Goal: Task Accomplishment & Management: Manage account settings

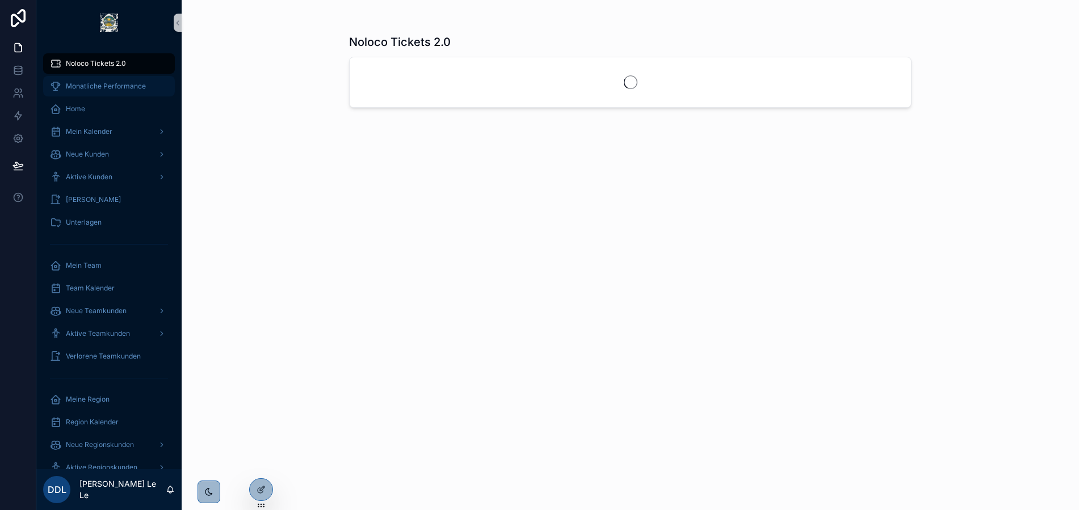
click at [101, 81] on div "Monatliche Performance" at bounding box center [109, 86] width 118 height 18
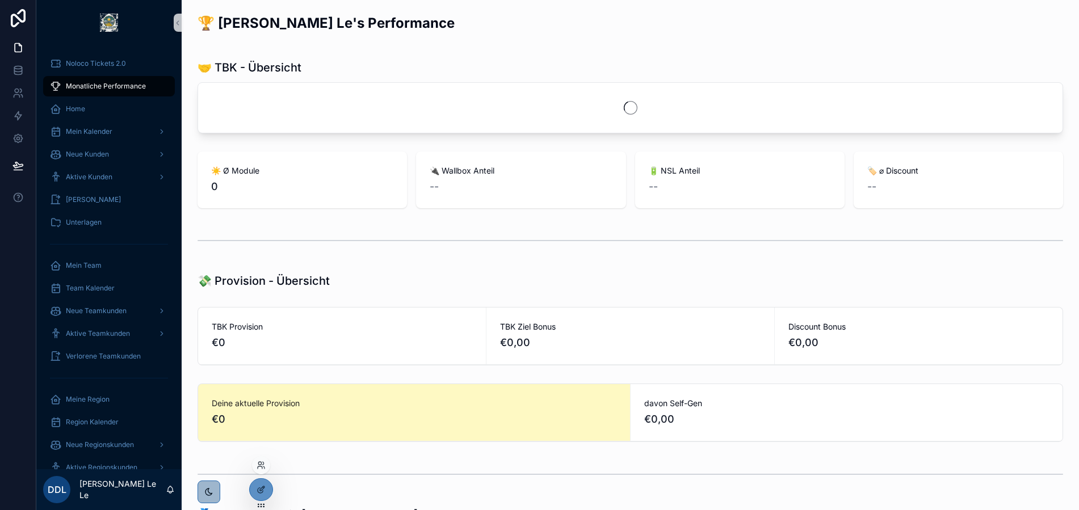
click at [260, 459] on div at bounding box center [261, 465] width 18 height 18
click at [261, 469] on icon at bounding box center [260, 465] width 9 height 9
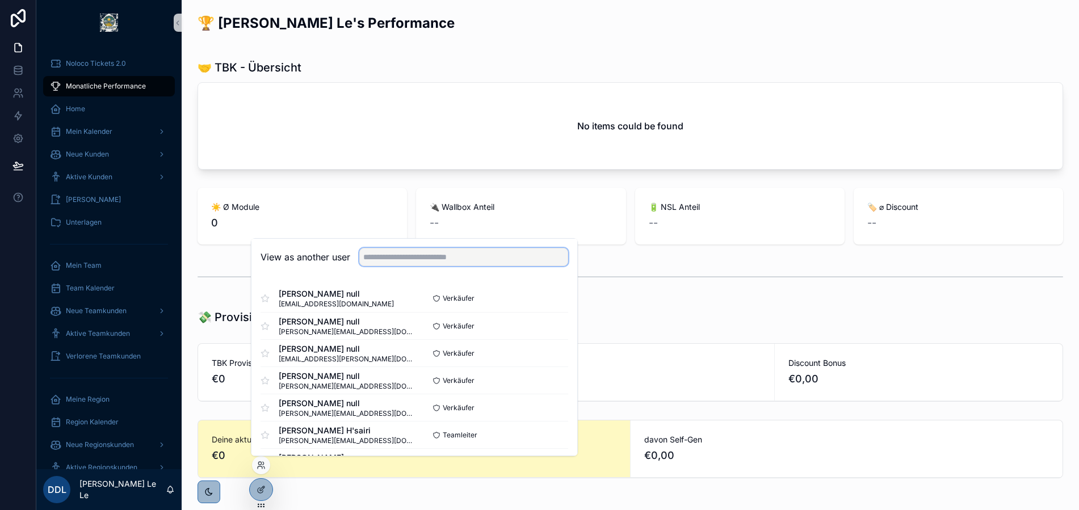
click at [363, 263] on input "text" at bounding box center [463, 257] width 209 height 18
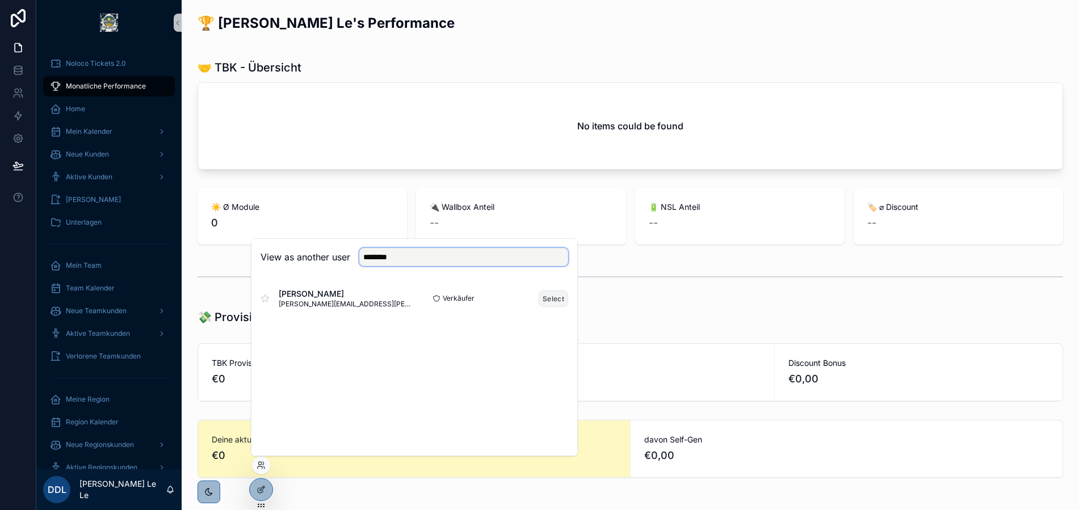
type input "********"
click at [551, 303] on button "Select" at bounding box center [553, 298] width 30 height 16
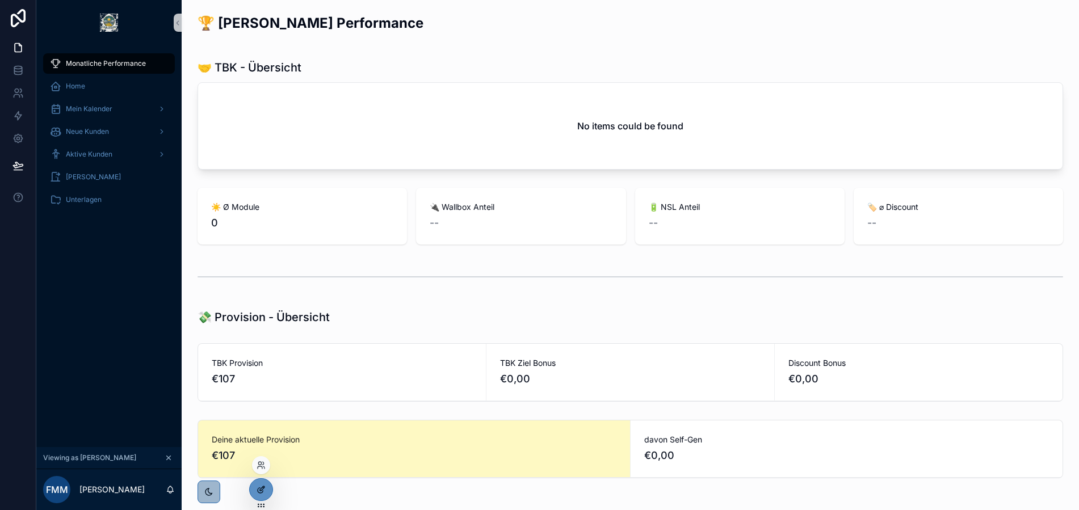
click at [254, 488] on div at bounding box center [261, 490] width 23 height 22
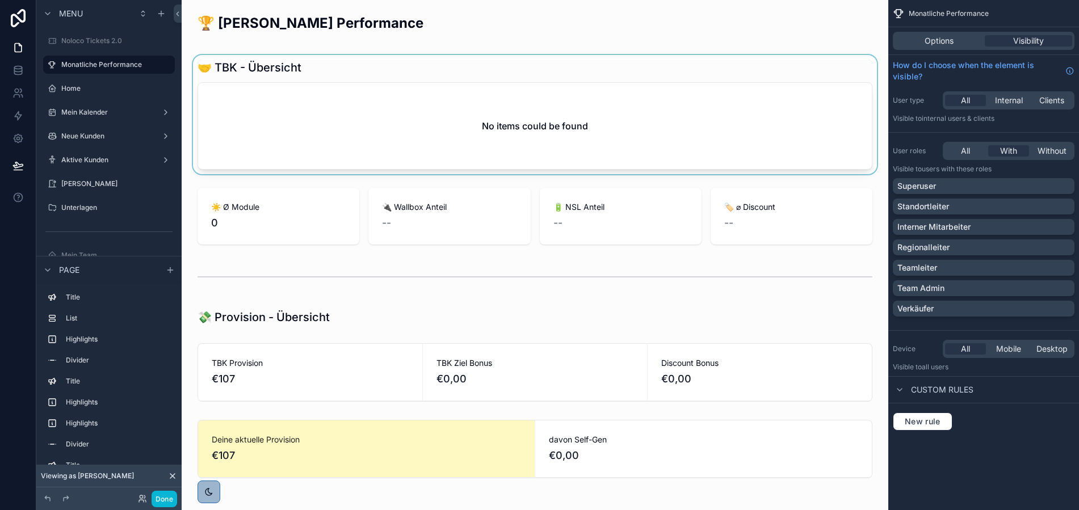
click at [378, 148] on div "scrollable content" at bounding box center [535, 114] width 688 height 119
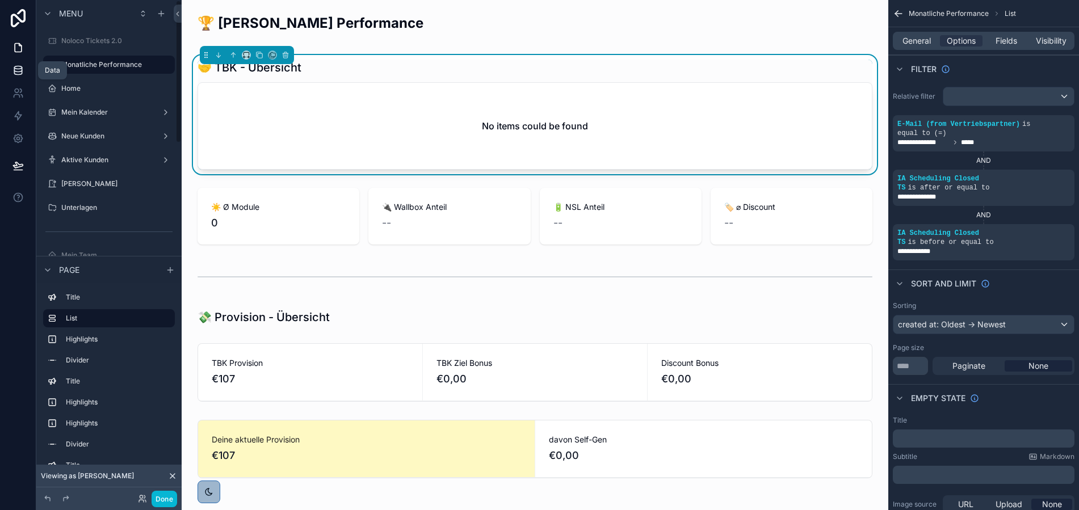
click at [22, 71] on icon at bounding box center [17, 72] width 7 height 5
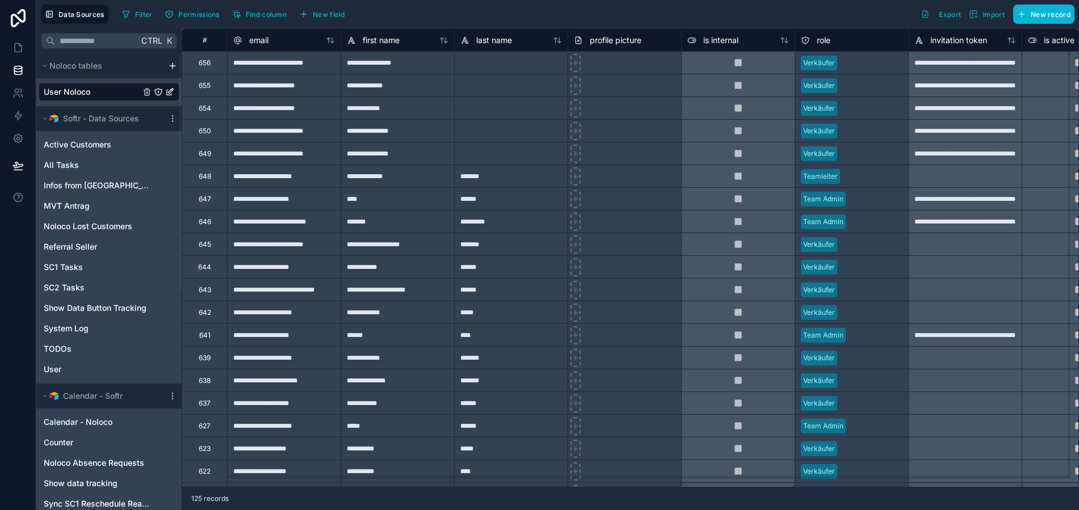
click at [399, 20] on div "Filter Permissions Find column New field Export Import New record" at bounding box center [595, 14] width 957 height 19
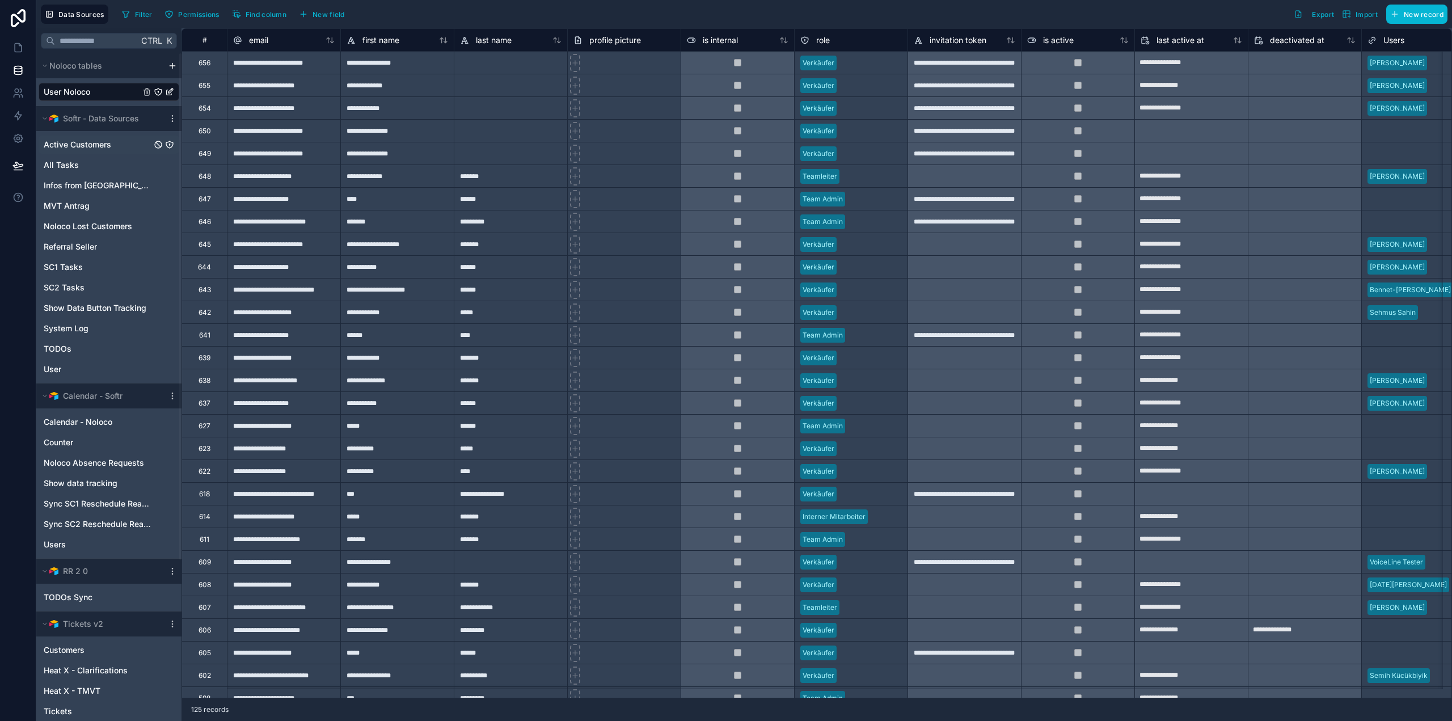
click at [74, 137] on div "Active Customers" at bounding box center [109, 145] width 141 height 18
click at [101, 144] on span "Active Customers" at bounding box center [78, 144] width 68 height 11
click at [103, 140] on span "Active Customers" at bounding box center [78, 144] width 68 height 11
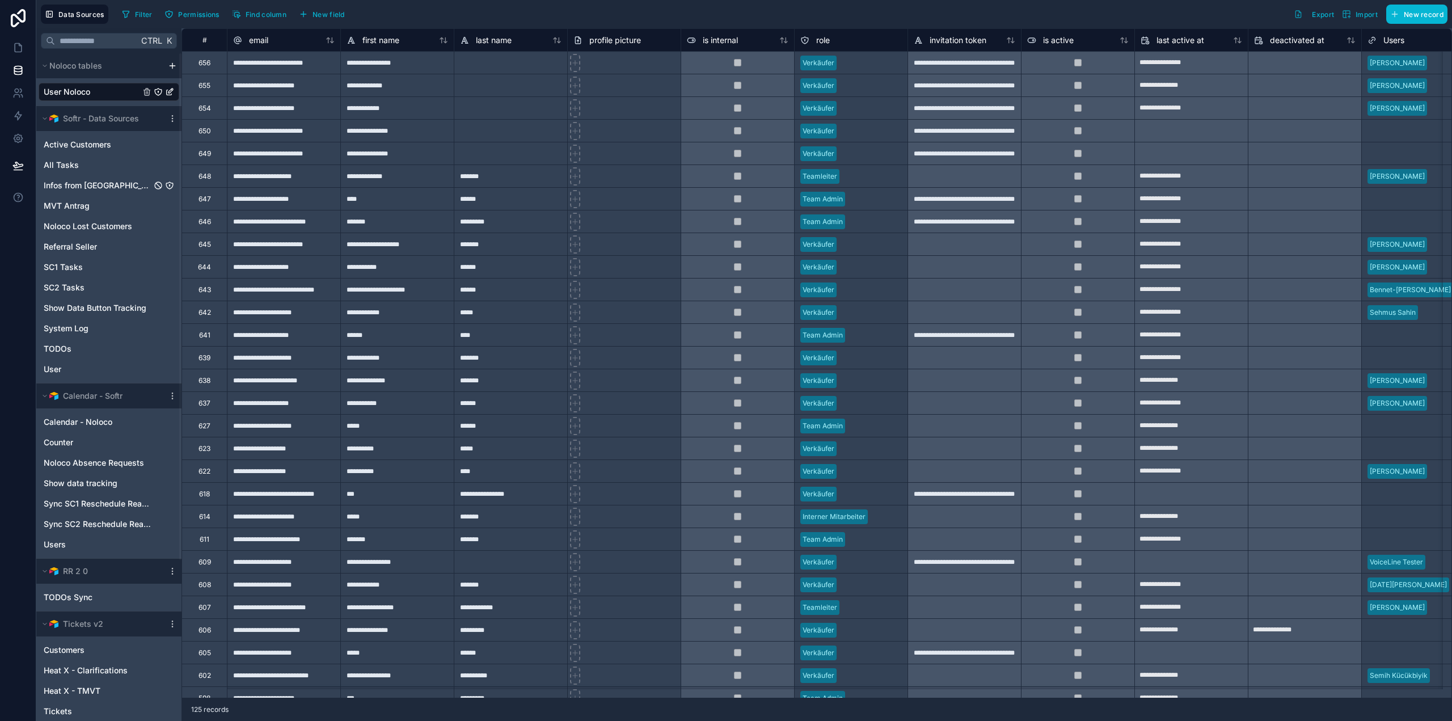
click at [96, 179] on div "Infos from BBG Field Sales" at bounding box center [109, 185] width 141 height 18
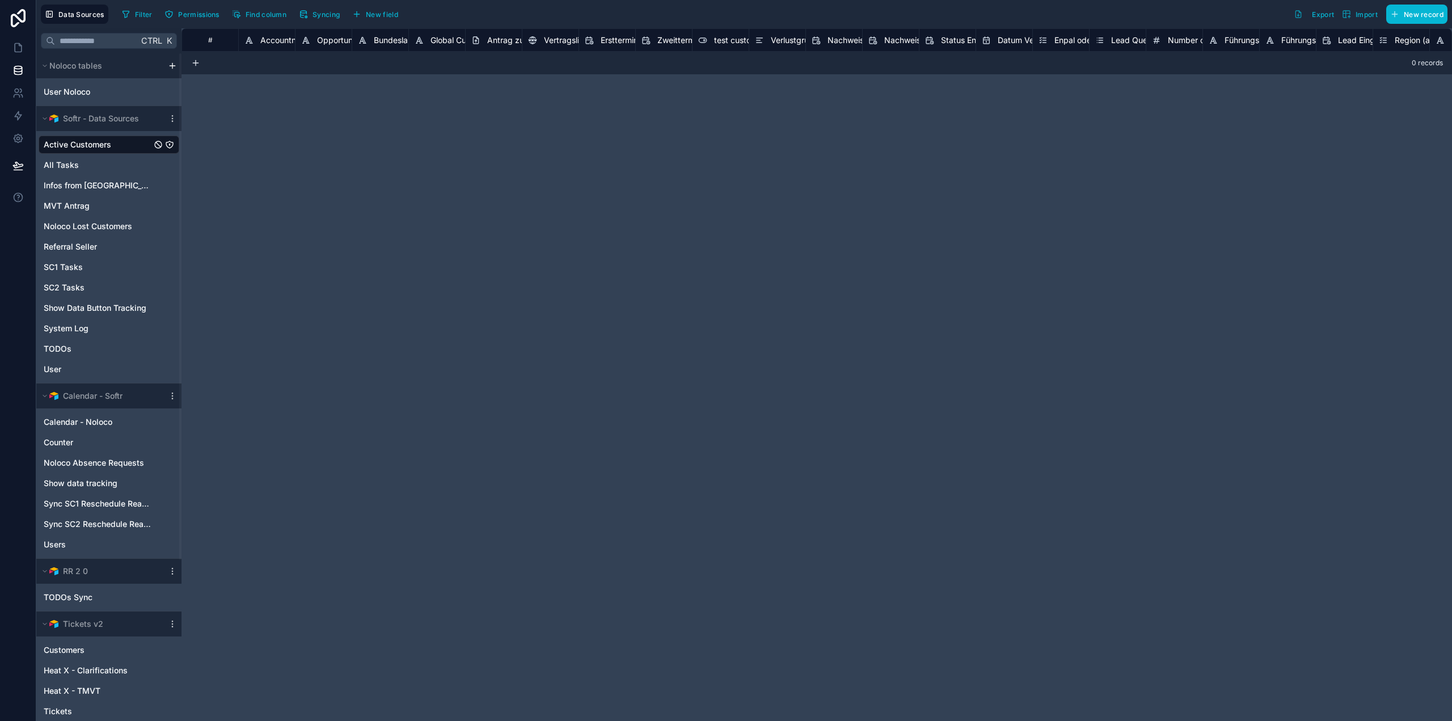
click at [74, 144] on span "Active Customers" at bounding box center [78, 144] width 68 height 11
click at [114, 146] on link "Active Customers" at bounding box center [98, 144] width 108 height 11
click at [327, 13] on span "Syncing" at bounding box center [326, 14] width 27 height 9
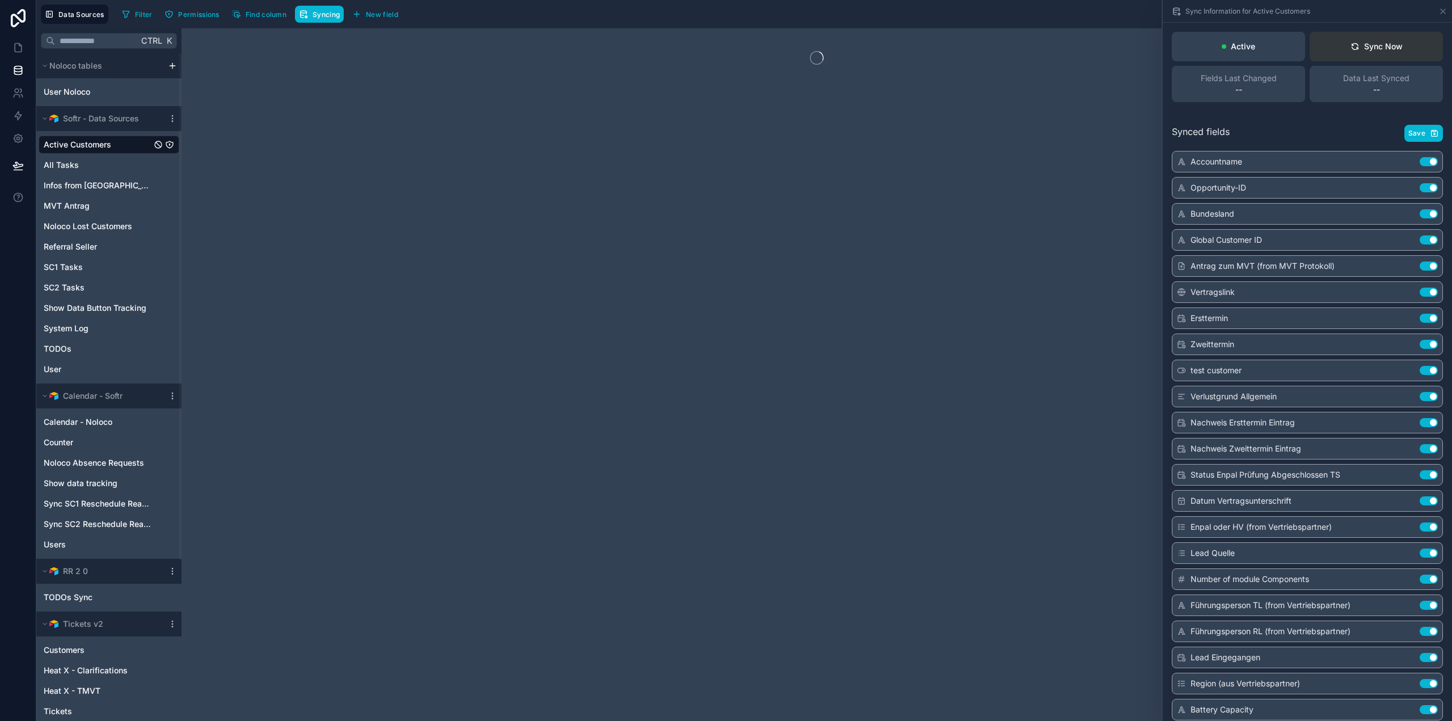
click at [1397, 41] on button "Sync Now" at bounding box center [1376, 47] width 133 height 30
click at [1389, 49] on div "Sync Now" at bounding box center [1377, 46] width 52 height 11
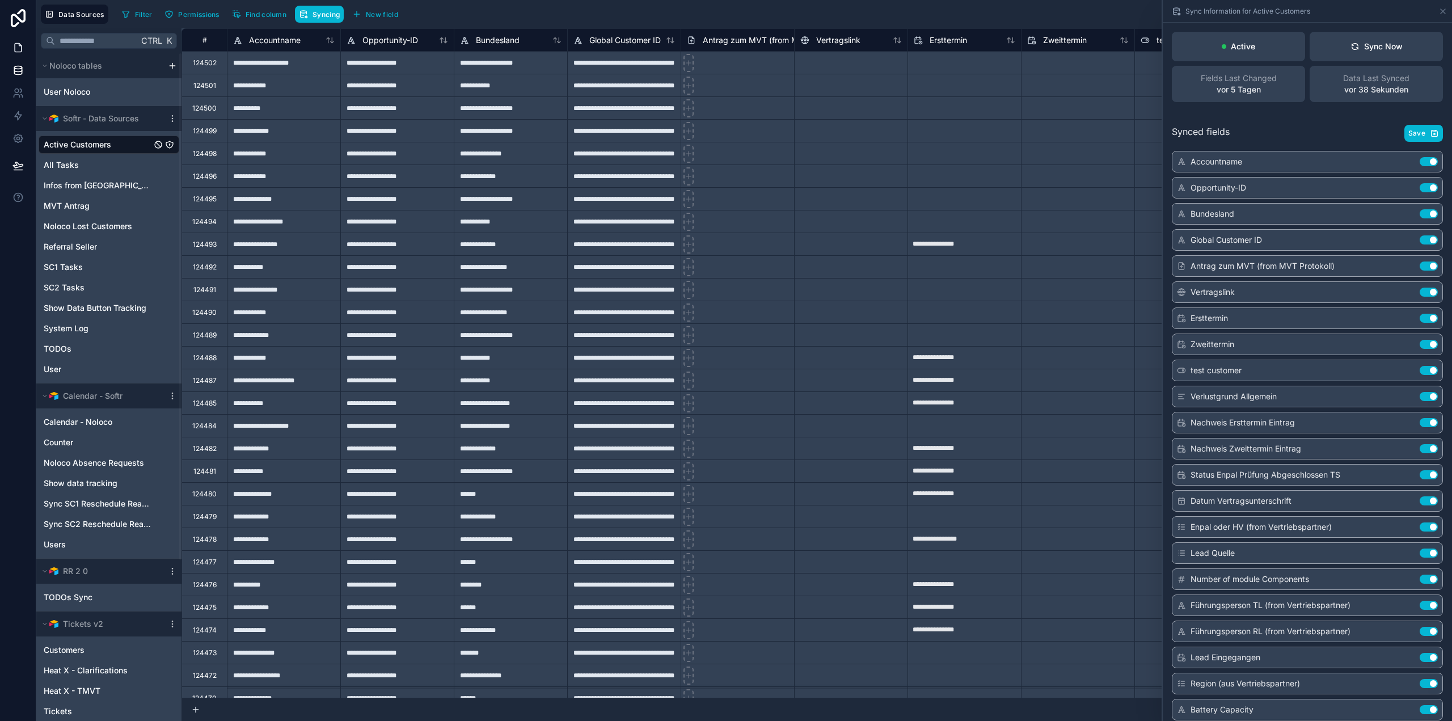
click at [18, 45] on icon at bounding box center [17, 47] width 11 height 11
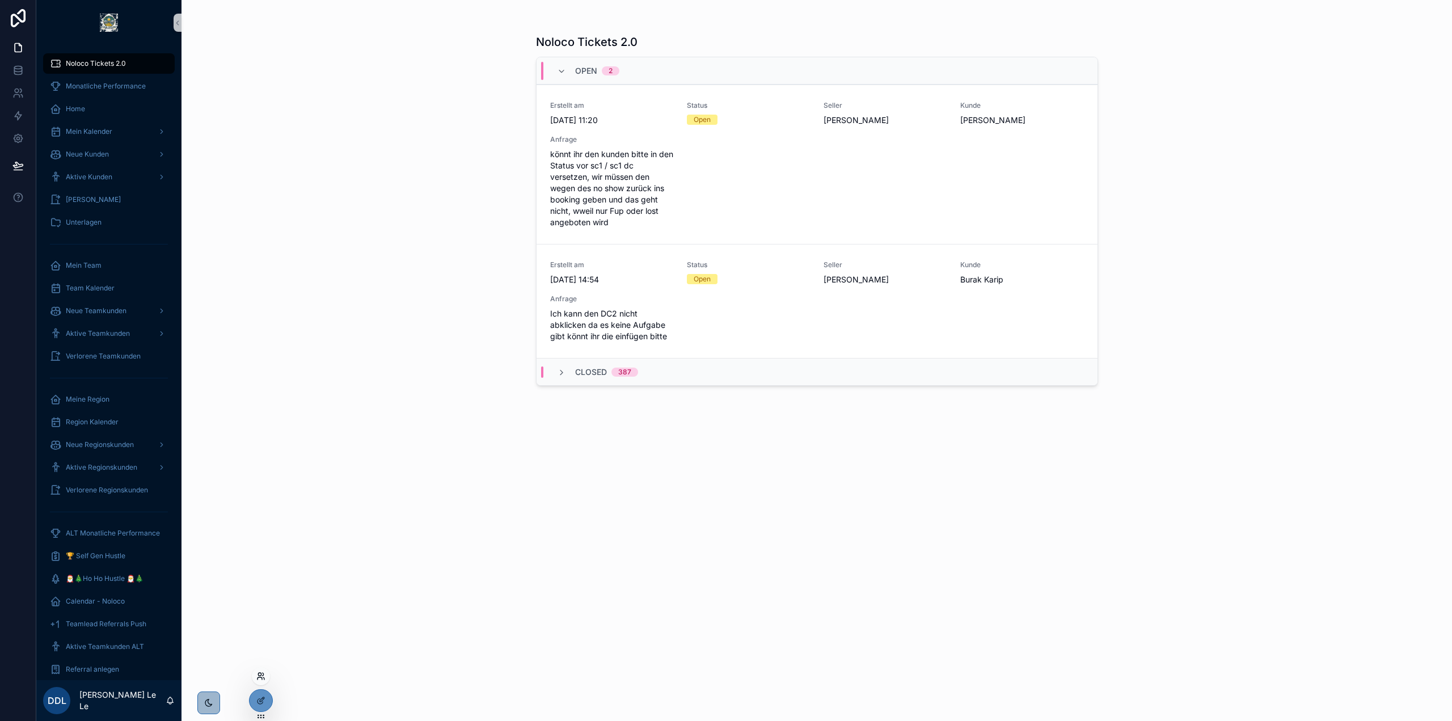
click at [260, 676] on icon at bounding box center [260, 676] width 9 height 9
click at [387, 464] on input "text" at bounding box center [463, 468] width 209 height 18
type input "*"
type input "*******"
click at [554, 508] on button "Select" at bounding box center [553, 510] width 30 height 16
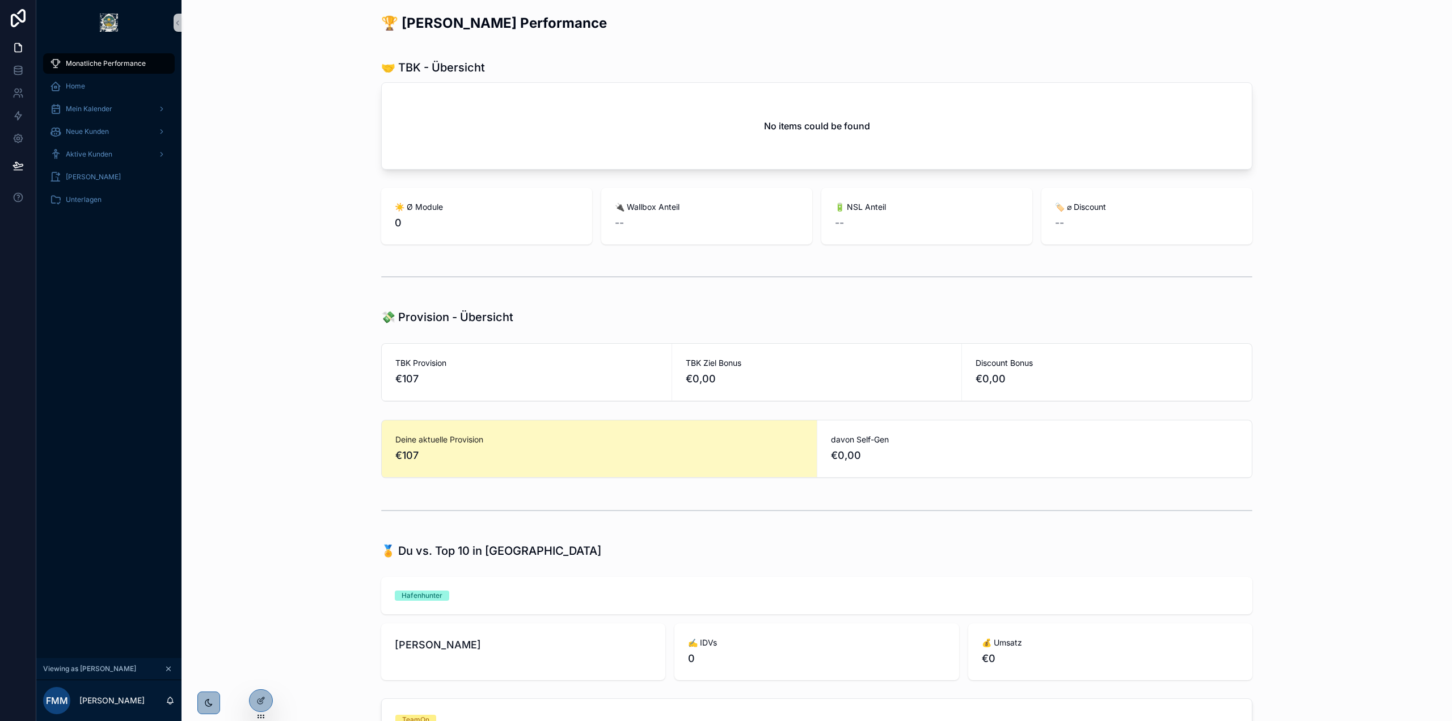
click at [597, 148] on div "No items could be found" at bounding box center [817, 126] width 870 height 86
click at [627, 56] on div "🤝 TBK - Übersicht No items could be found" at bounding box center [817, 114] width 1253 height 119
click at [646, 124] on div "No items could be found" at bounding box center [817, 126] width 870 height 86
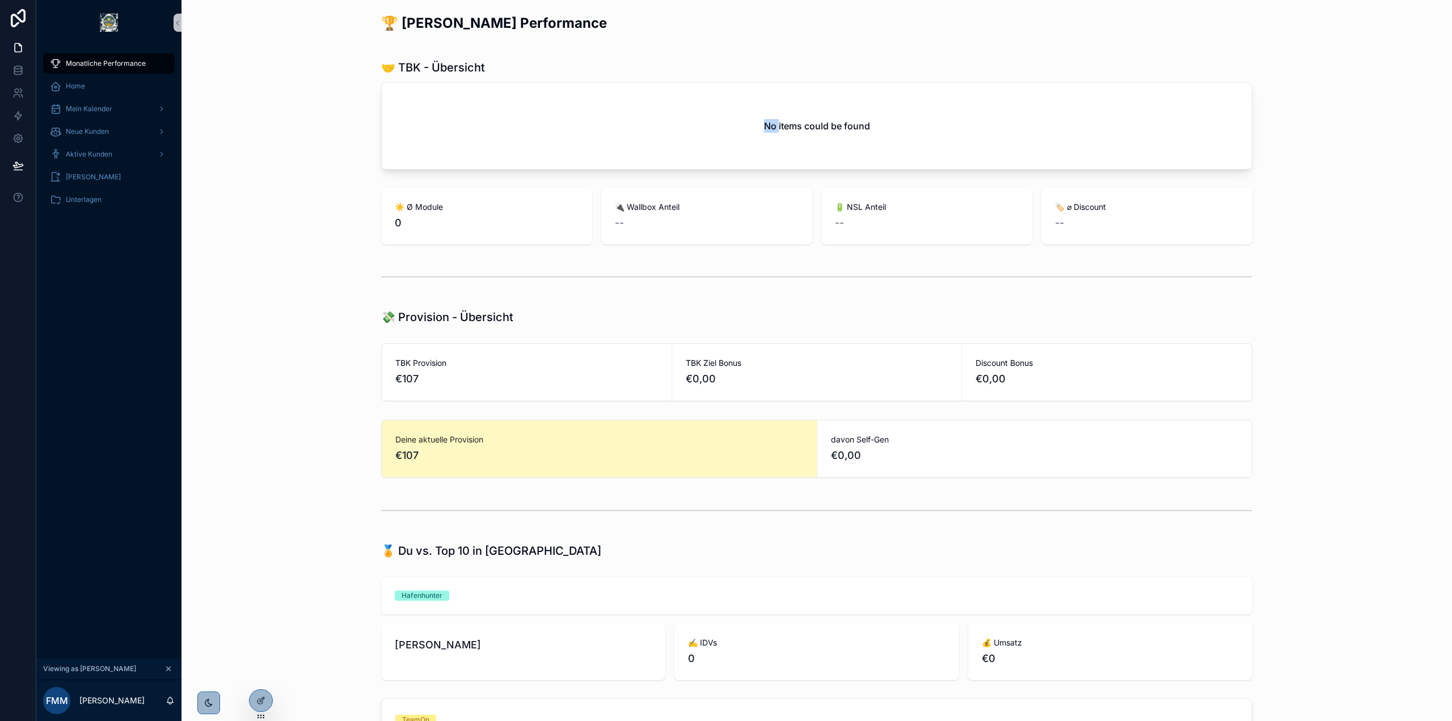
click at [646, 124] on div "No items could be found" at bounding box center [817, 126] width 870 height 86
click at [753, 126] on div "No items could be found" at bounding box center [817, 126] width 870 height 86
click at [167, 668] on icon "scrollable content" at bounding box center [169, 669] width 8 height 8
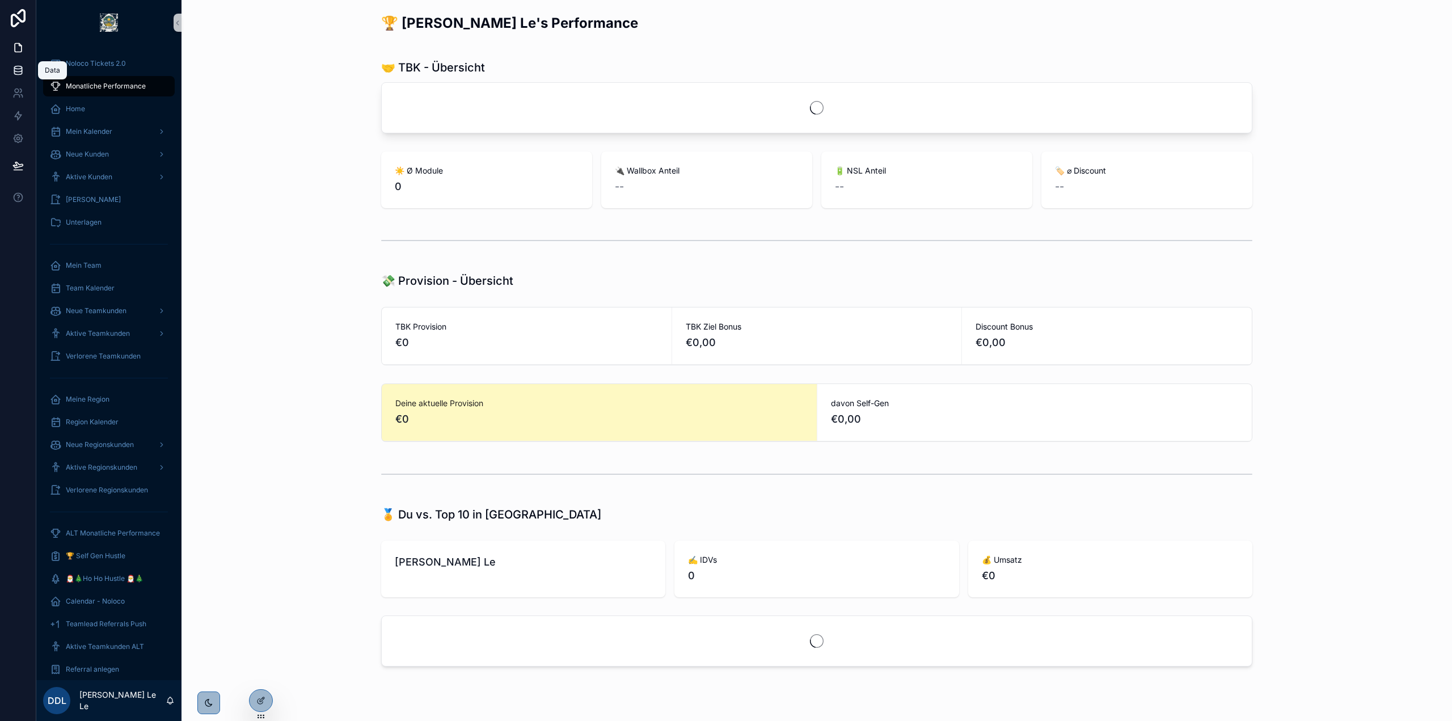
click at [22, 73] on icon at bounding box center [17, 72] width 7 height 5
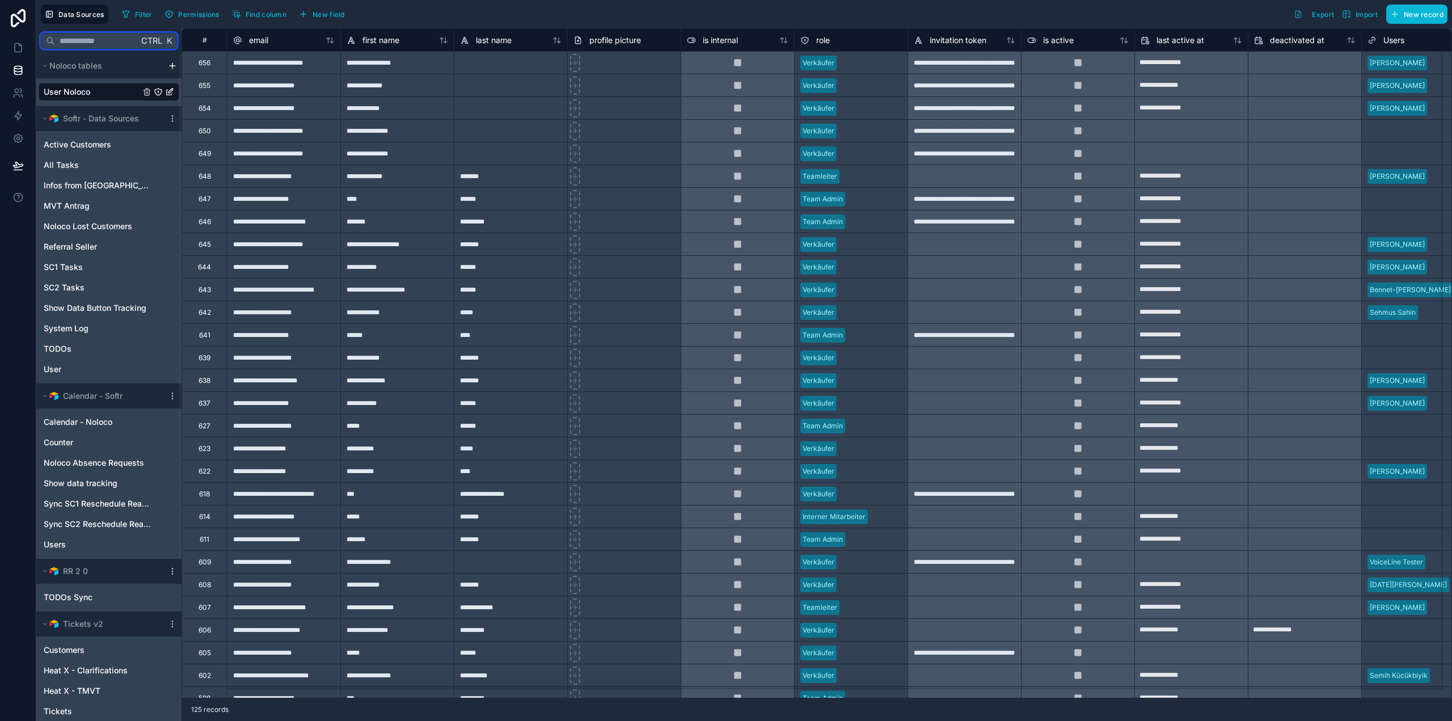
click at [98, 40] on input "text" at bounding box center [96, 41] width 83 height 20
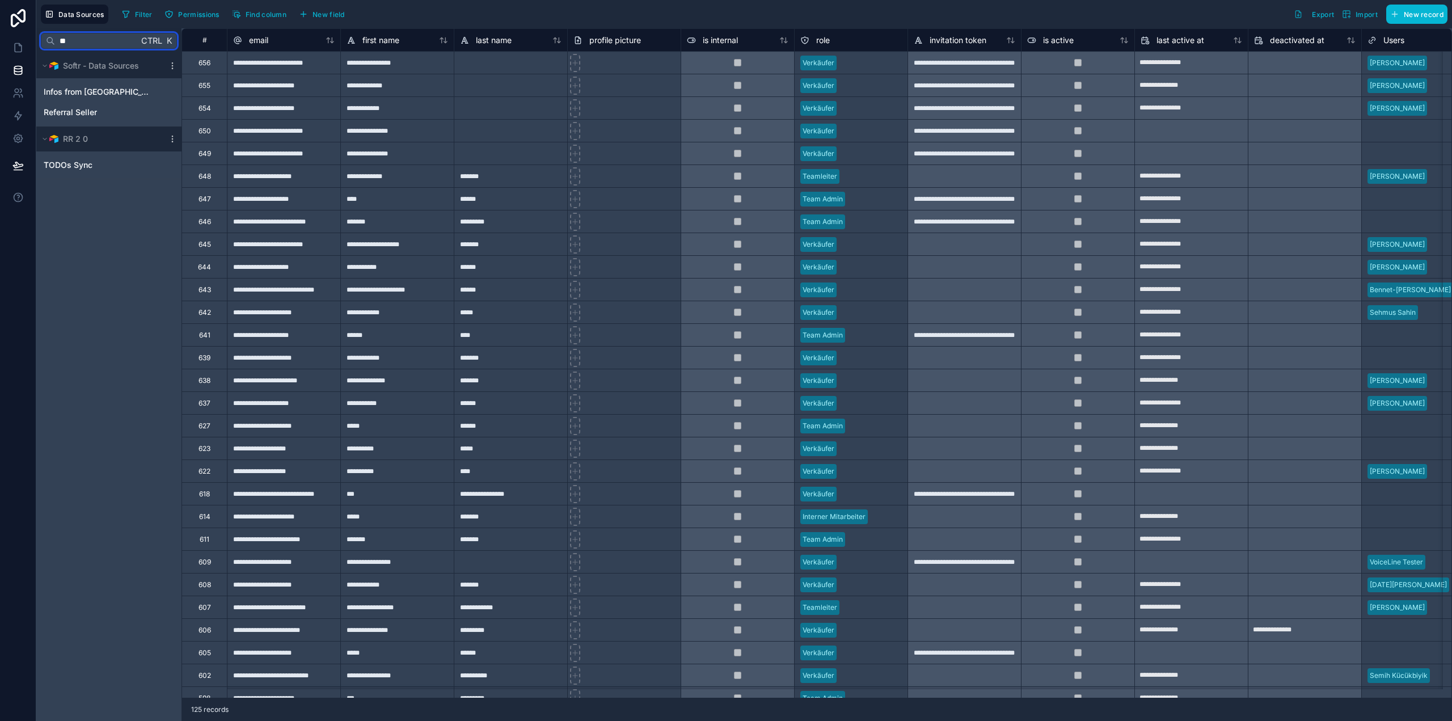
type input "*"
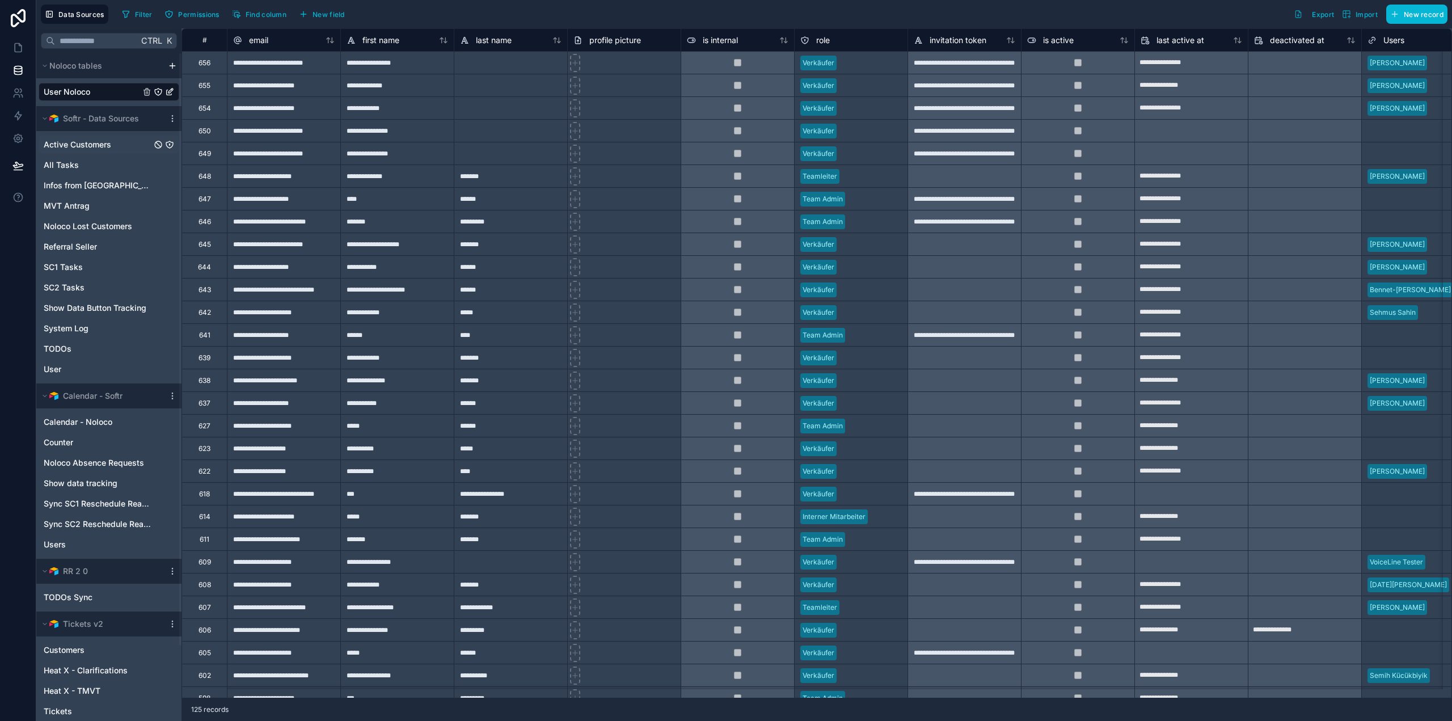
click at [106, 153] on div "Active Customers" at bounding box center [109, 145] width 141 height 18
click at [112, 146] on link "Active Customers" at bounding box center [98, 144] width 108 height 11
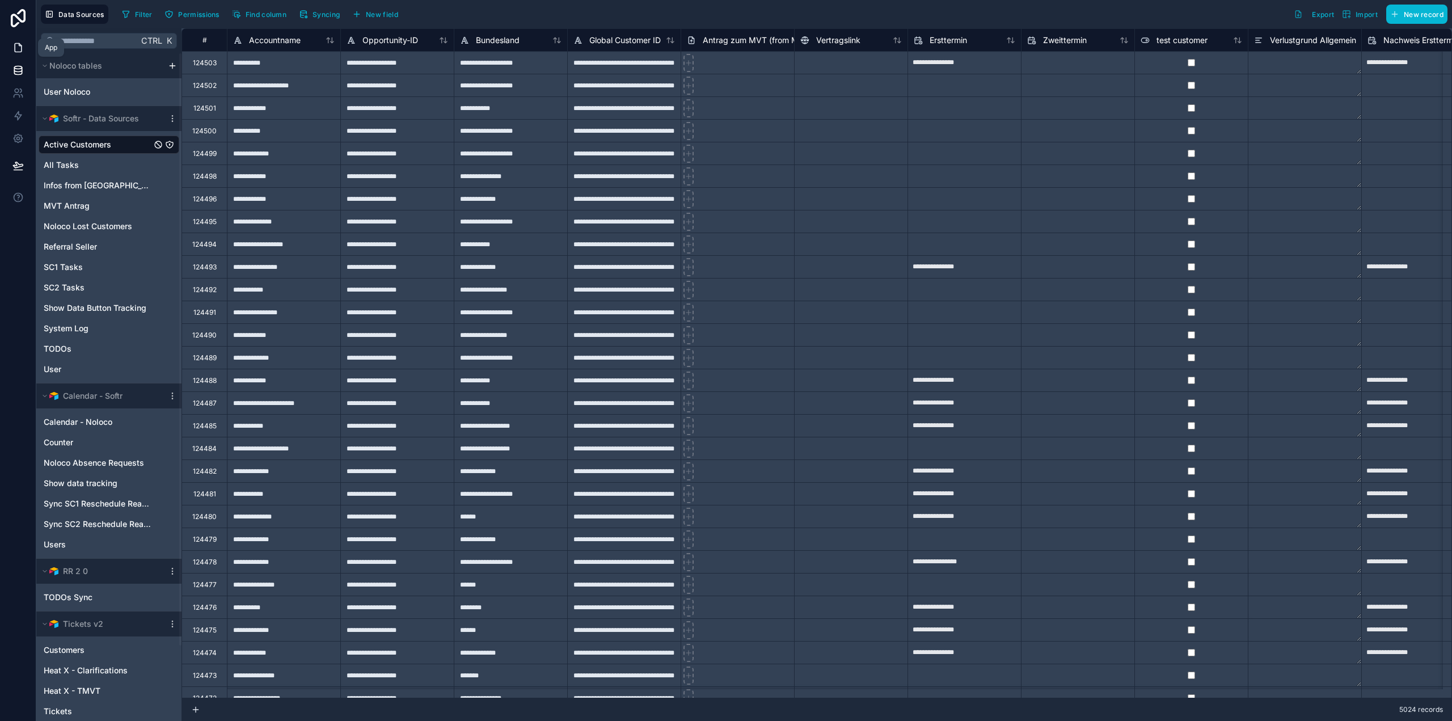
click at [22, 48] on icon at bounding box center [18, 48] width 7 height 9
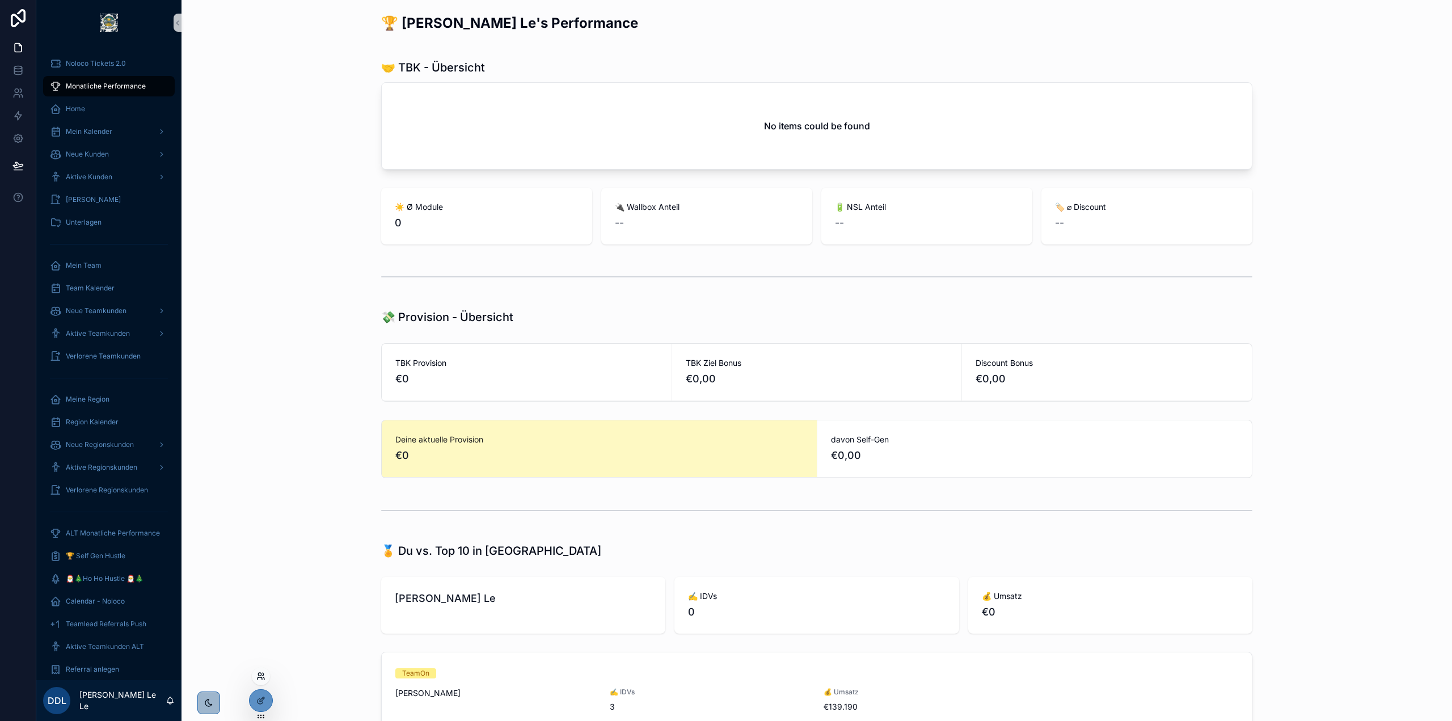
click at [258, 680] on icon at bounding box center [260, 678] width 5 height 2
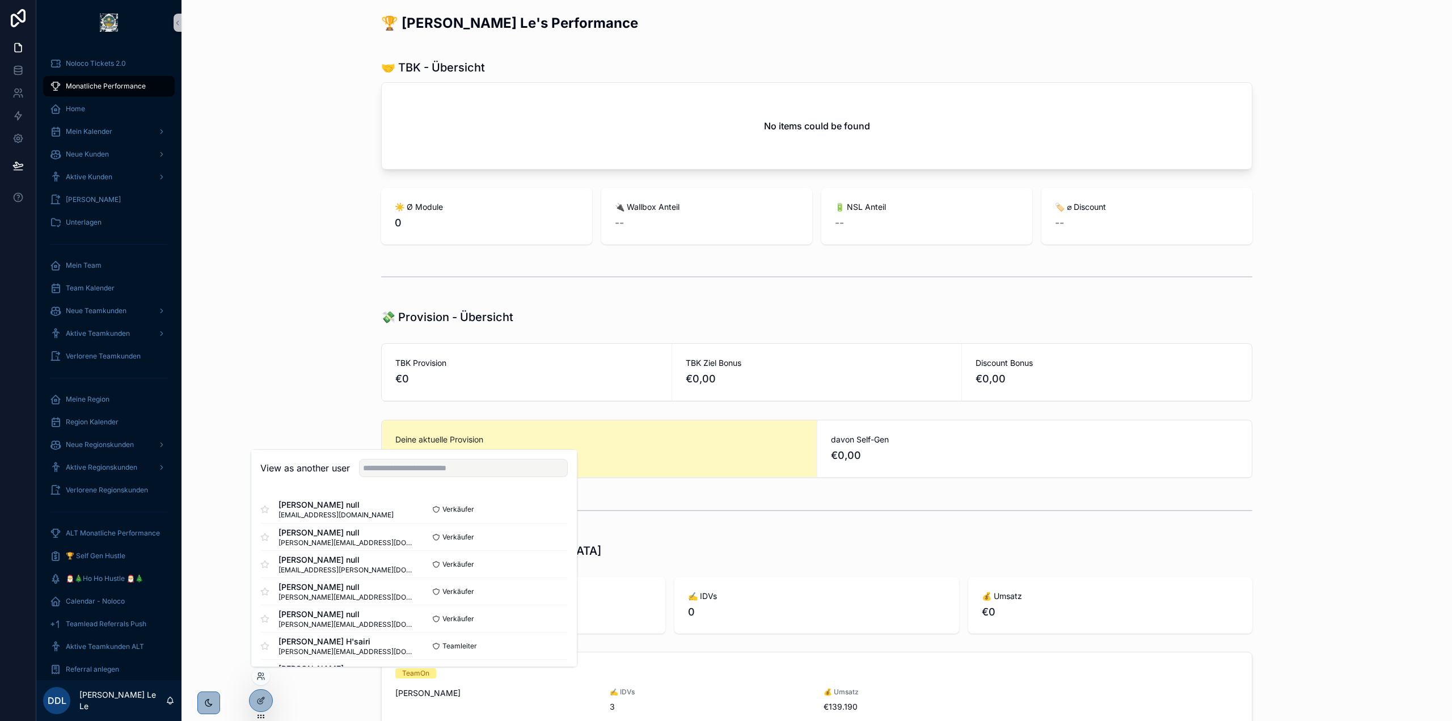
click at [431, 478] on div "View as another user" at bounding box center [414, 468] width 326 height 37
drag, startPoint x: 434, startPoint y: 471, endPoint x: 440, endPoint y: 471, distance: 6.2
click at [434, 471] on input "text" at bounding box center [463, 468] width 209 height 18
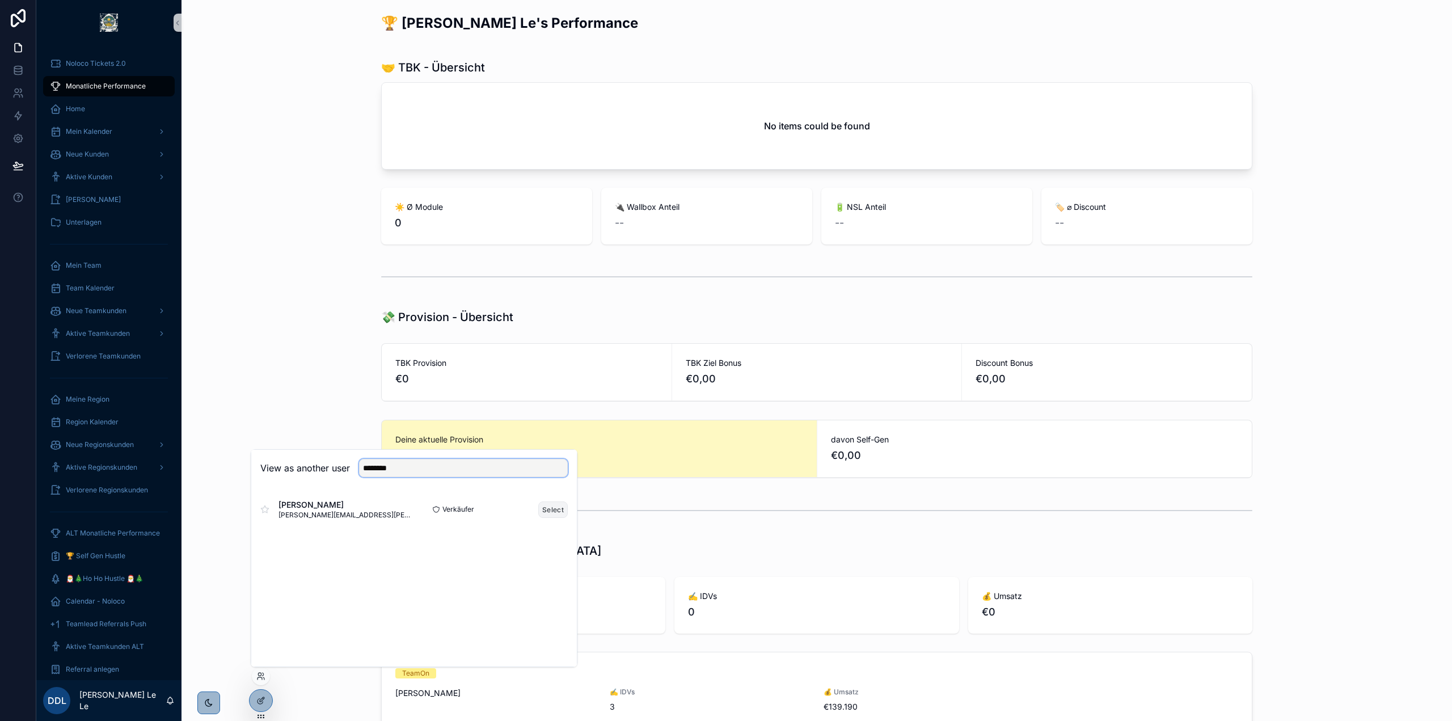
type input "********"
click at [553, 507] on button "Select" at bounding box center [553, 510] width 30 height 16
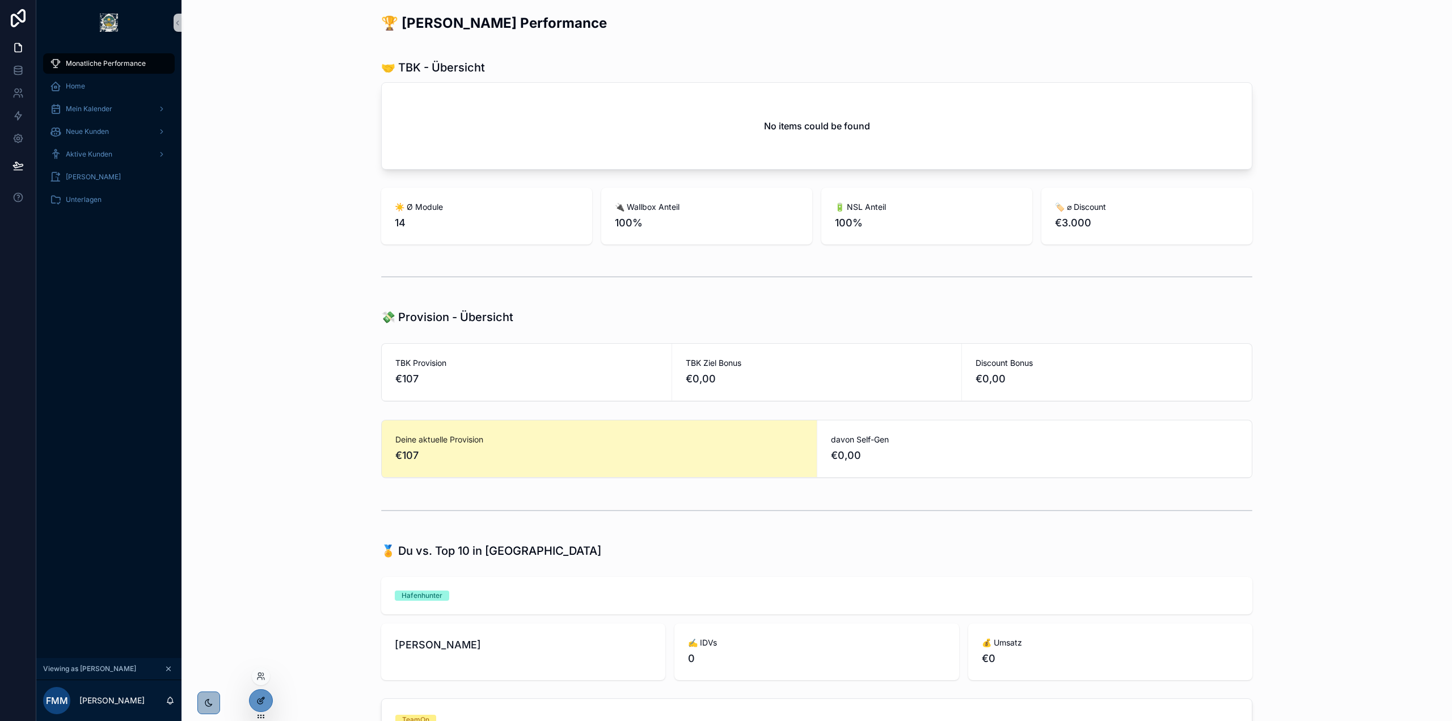
click at [268, 709] on div at bounding box center [261, 701] width 23 height 22
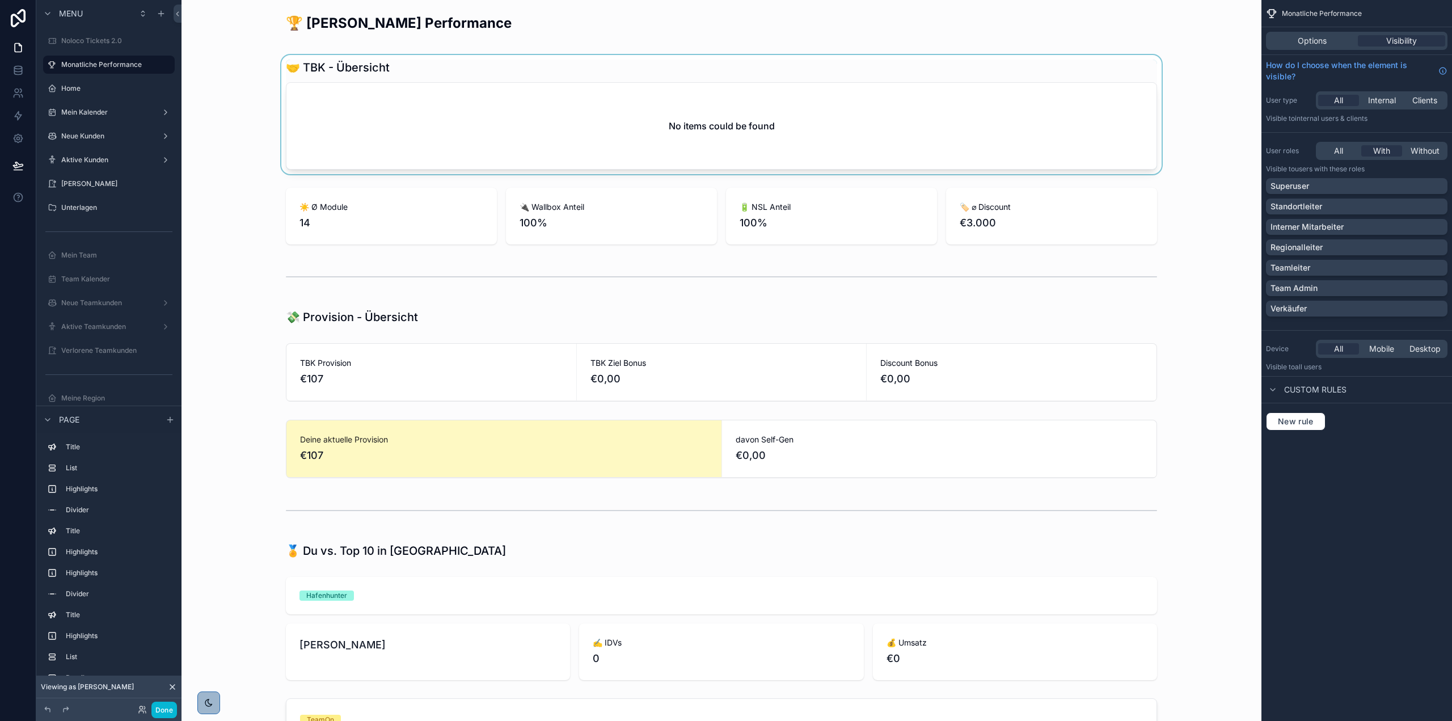
click at [818, 121] on div "scrollable content" at bounding box center [722, 114] width 1062 height 119
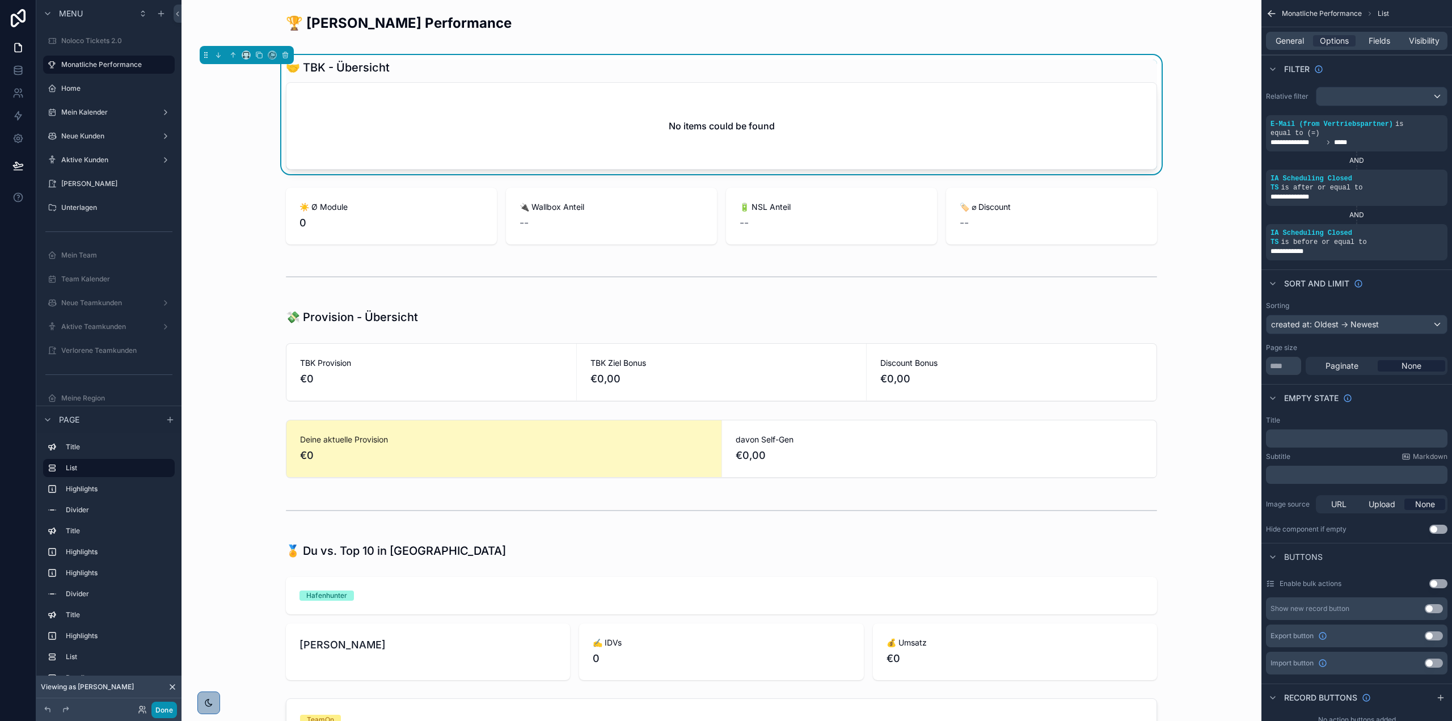
click at [172, 706] on button "Done" at bounding box center [164, 710] width 26 height 16
